Goal: Transaction & Acquisition: Purchase product/service

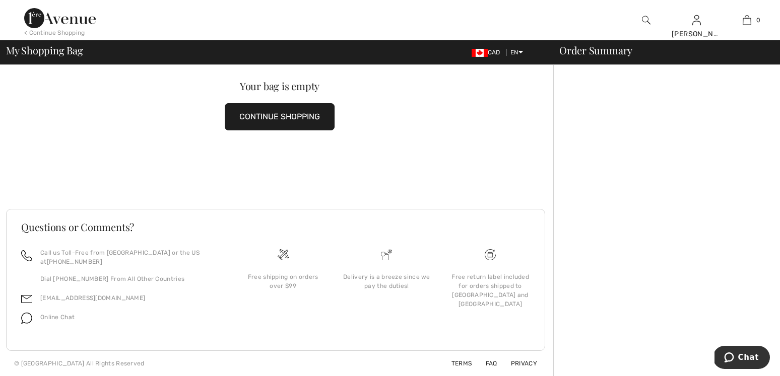
scroll to position [34, 0]
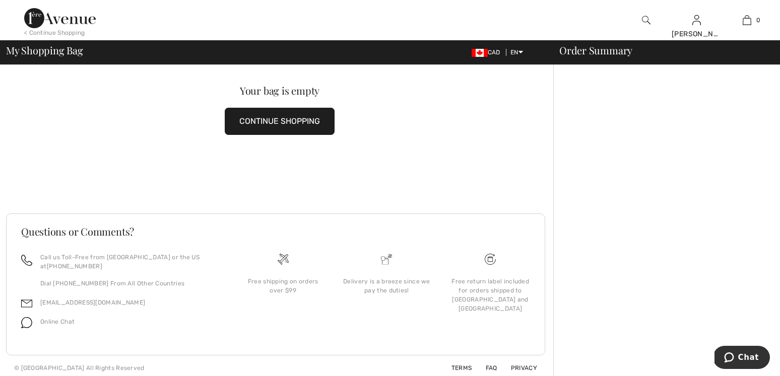
click at [573, 52] on div "Order Summary" at bounding box center [660, 50] width 227 height 10
click at [624, 51] on div "Order Summary" at bounding box center [660, 50] width 227 height 10
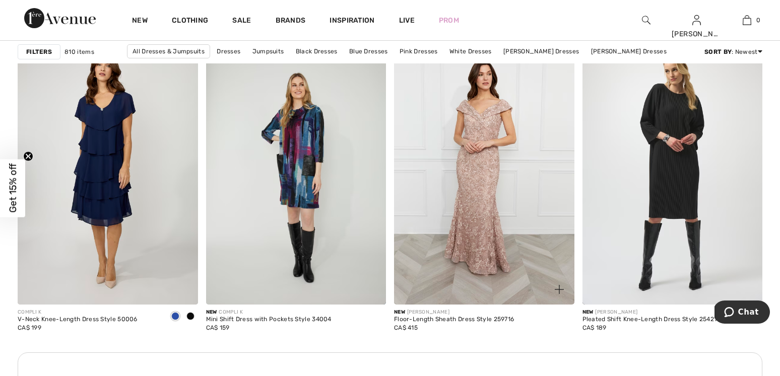
scroll to position [1080, 0]
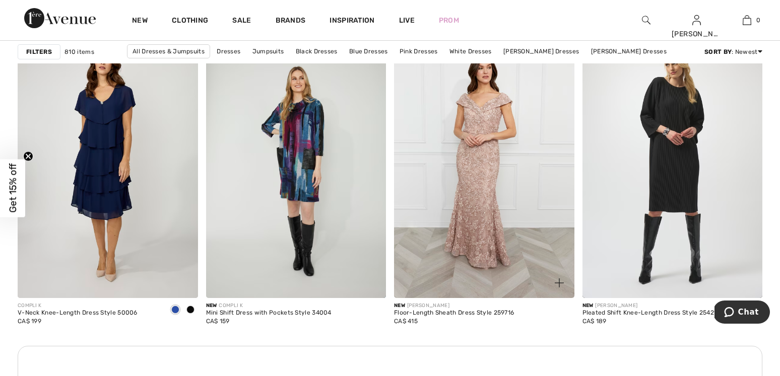
click at [512, 140] on img at bounding box center [484, 163] width 180 height 270
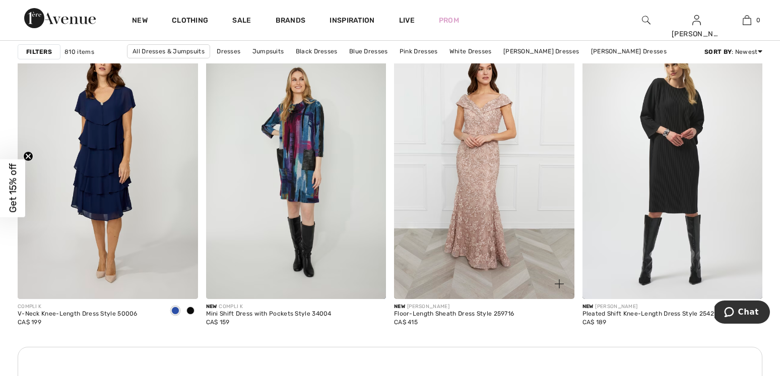
scroll to position [1080, 0]
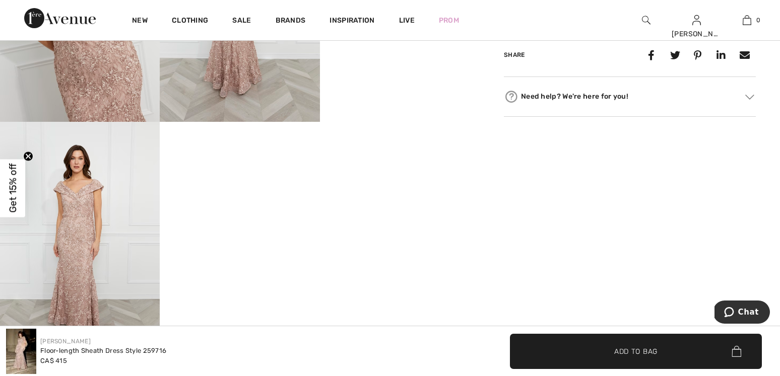
scroll to position [541, 0]
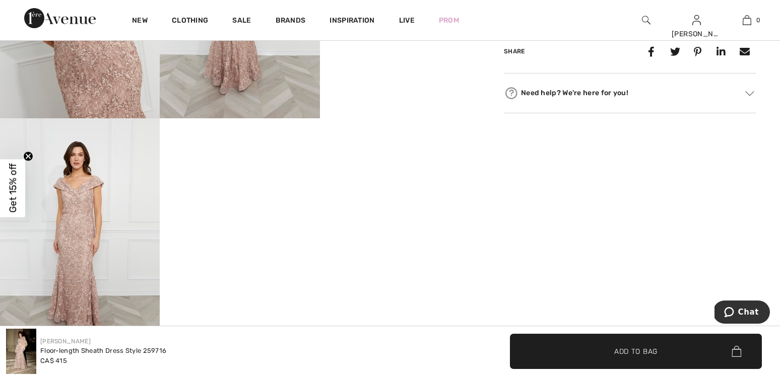
click at [82, 237] on img at bounding box center [80, 238] width 160 height 240
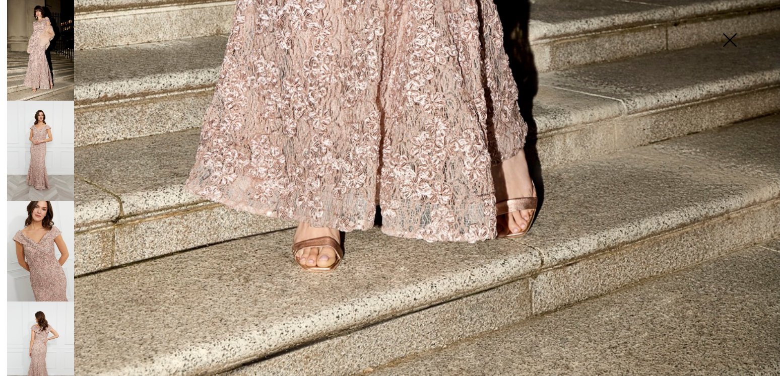
scroll to position [1, 0]
click at [31, 115] on img at bounding box center [40, 150] width 67 height 101
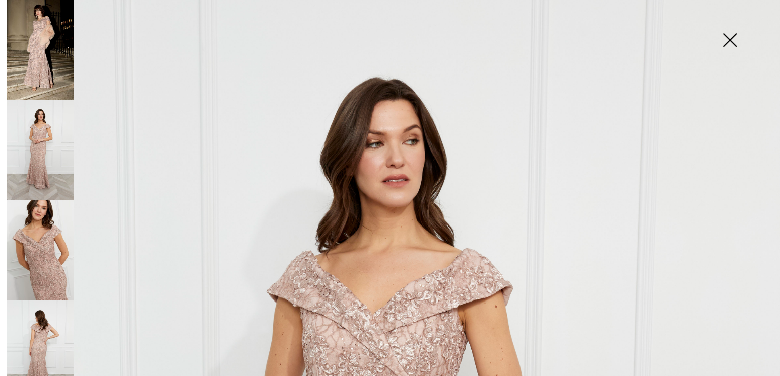
scroll to position [0, 0]
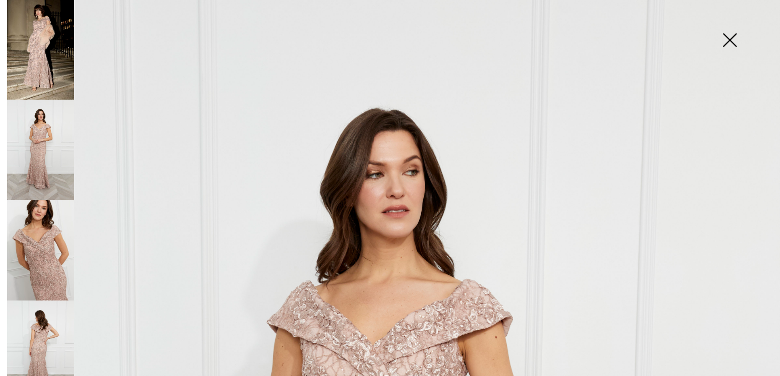
click at [38, 306] on img at bounding box center [40, 351] width 67 height 101
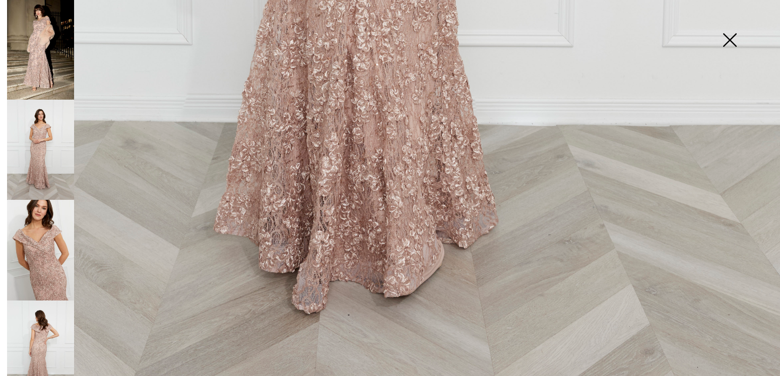
scroll to position [794, 0]
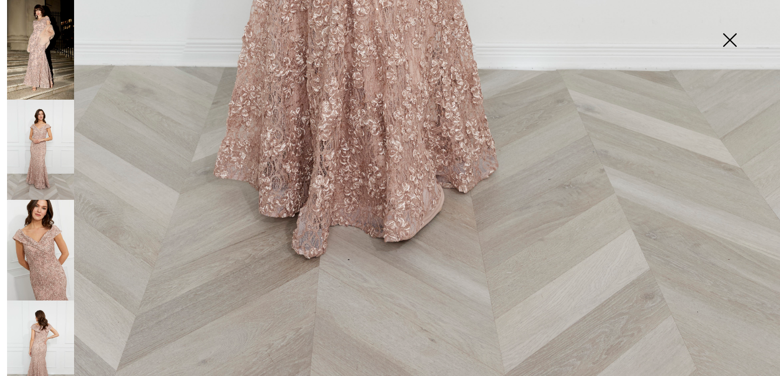
click at [729, 38] on img at bounding box center [729, 41] width 50 height 52
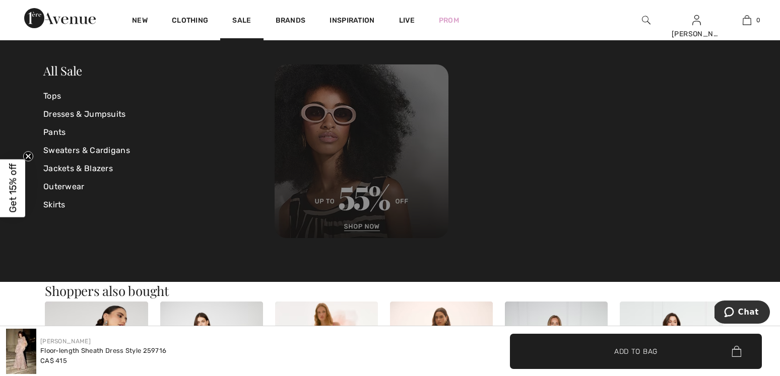
scroll to position [626, 0]
click at [387, 122] on img at bounding box center [362, 151] width 174 height 174
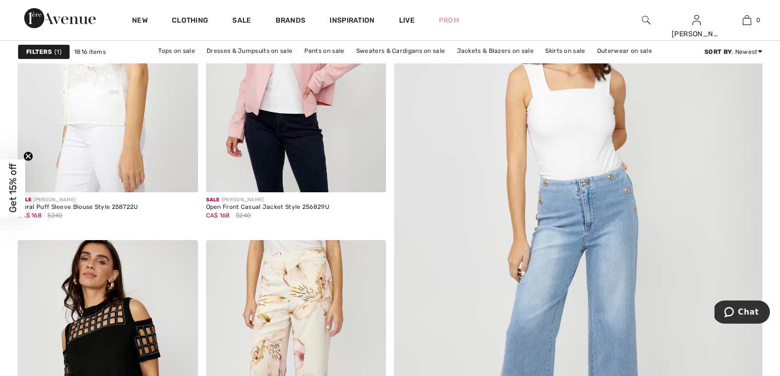
scroll to position [197, 0]
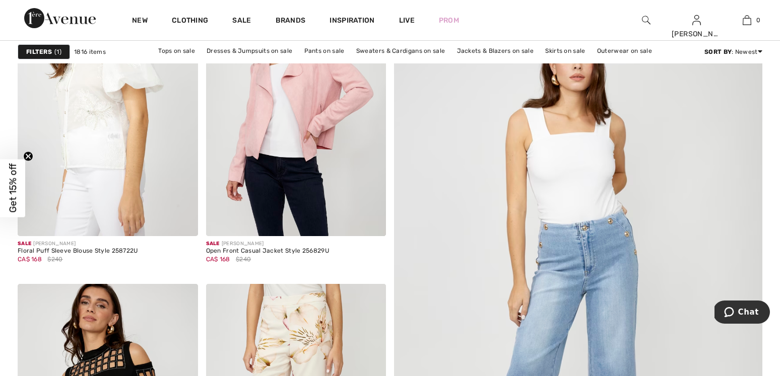
click at [41, 51] on strong "Filters" at bounding box center [39, 51] width 26 height 9
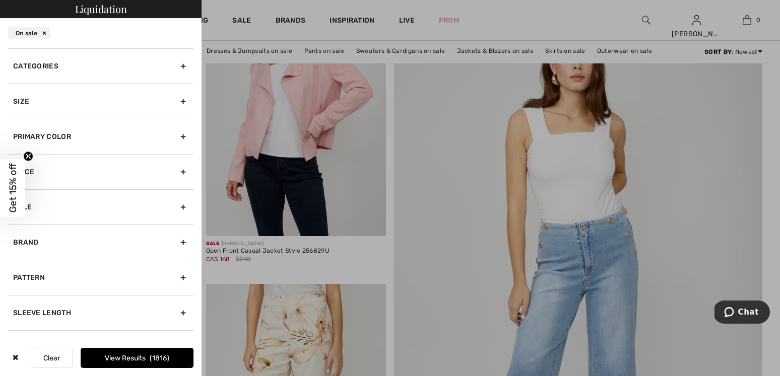
click at [154, 96] on div "Size" at bounding box center [100, 101] width 185 height 35
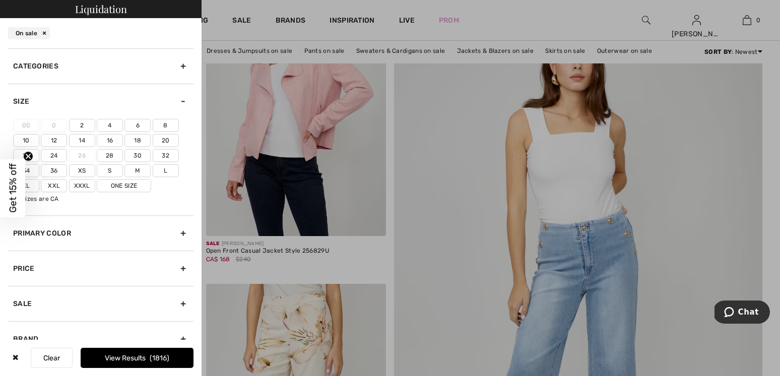
scroll to position [1, 0]
click at [25, 140] on label "10" at bounding box center [26, 140] width 26 height 13
click at [0, 0] on input"] "10" at bounding box center [0, 0] width 0 height 0
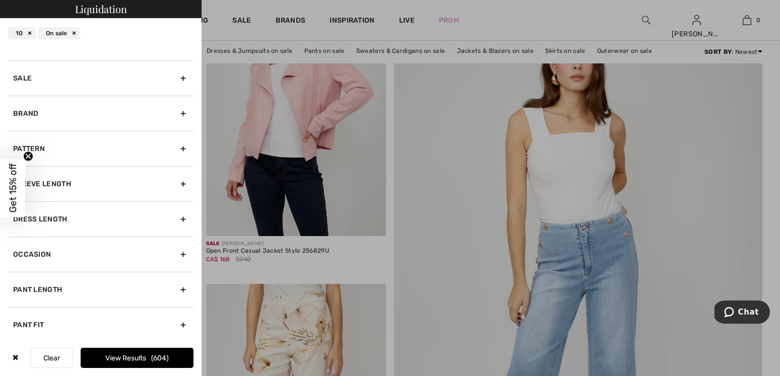
scroll to position [264, 0]
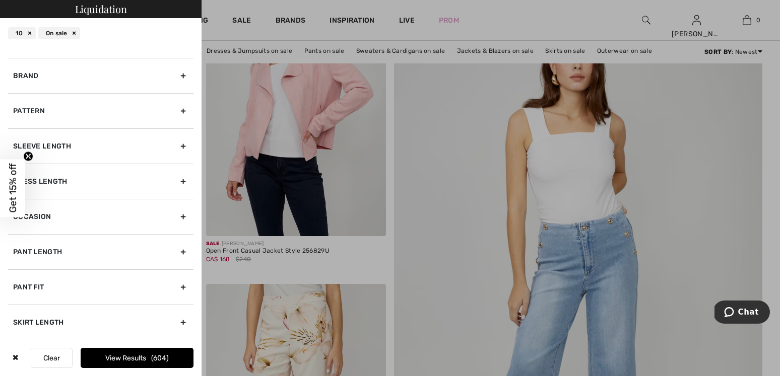
click at [141, 361] on button "View Results 604" at bounding box center [137, 358] width 113 height 20
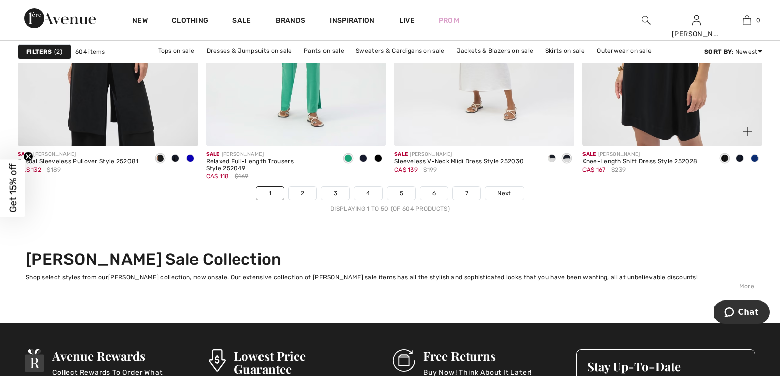
scroll to position [4835, 0]
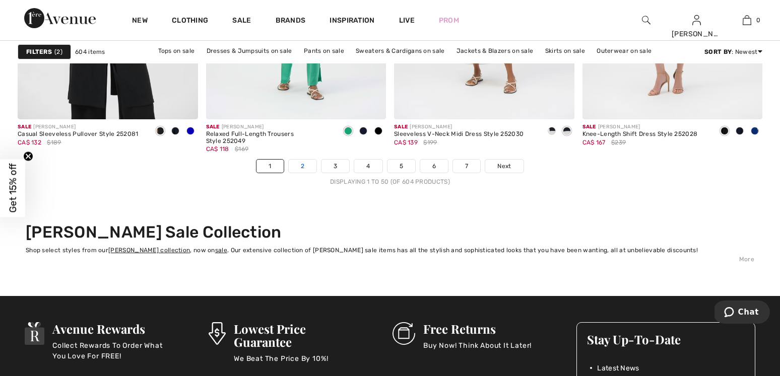
click at [302, 172] on li "2" at bounding box center [302, 166] width 29 height 14
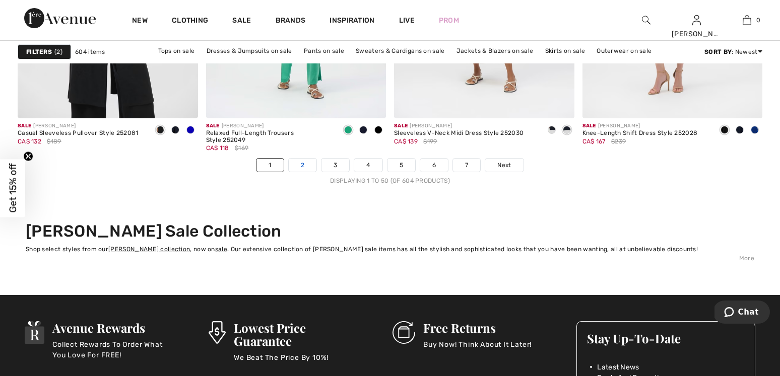
click at [307, 165] on link "2" at bounding box center [303, 165] width 28 height 13
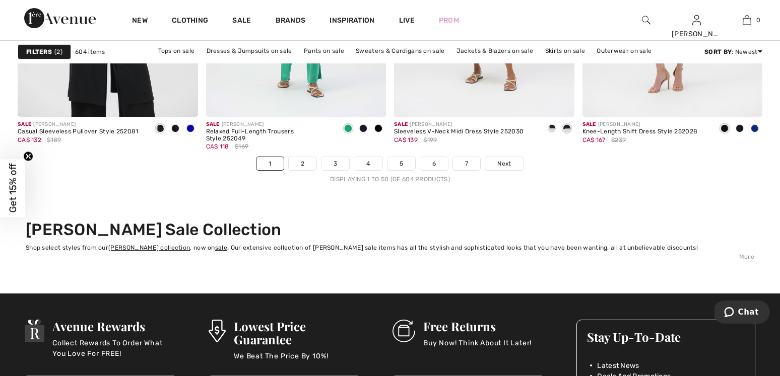
scroll to position [4849, 0]
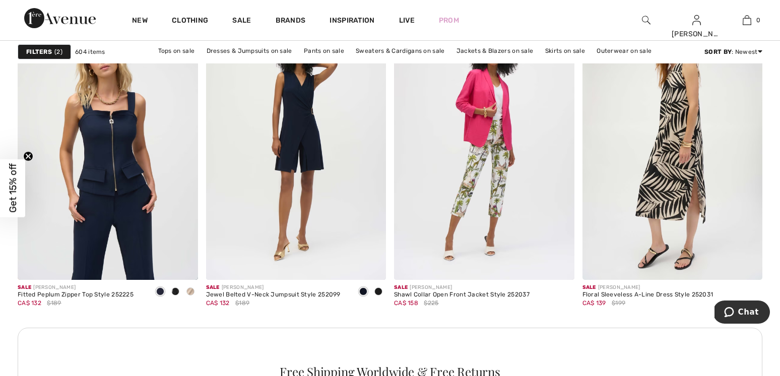
scroll to position [1094, 0]
